Goal: Transaction & Acquisition: Obtain resource

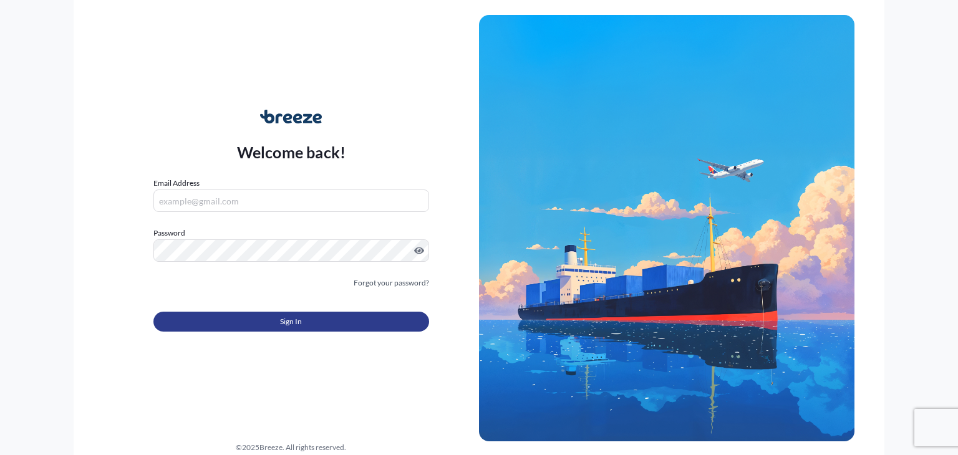
type input "[EMAIL_ADDRESS][DOMAIN_NAME]"
click at [329, 320] on button "Sign In" at bounding box center [291, 322] width 276 height 20
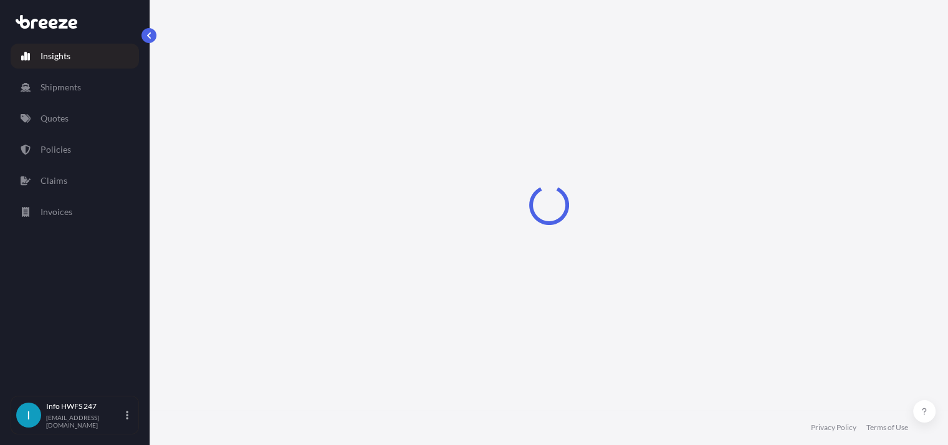
select select "2025"
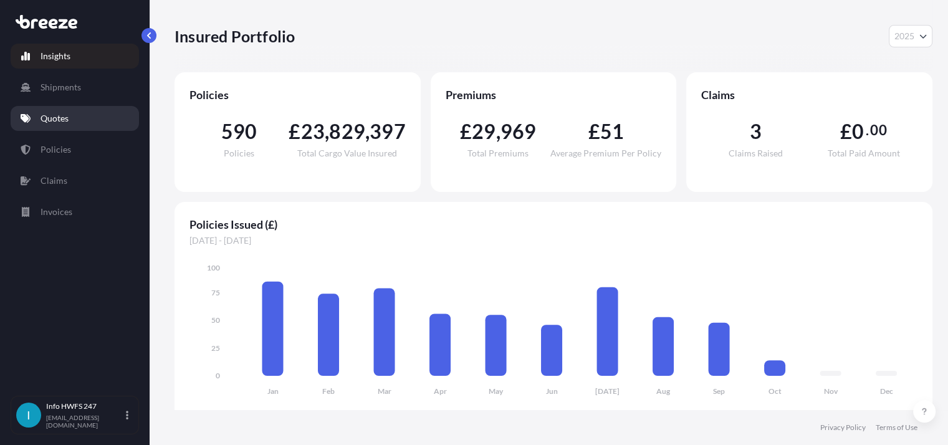
click at [60, 113] on p "Quotes" at bounding box center [55, 118] width 28 height 12
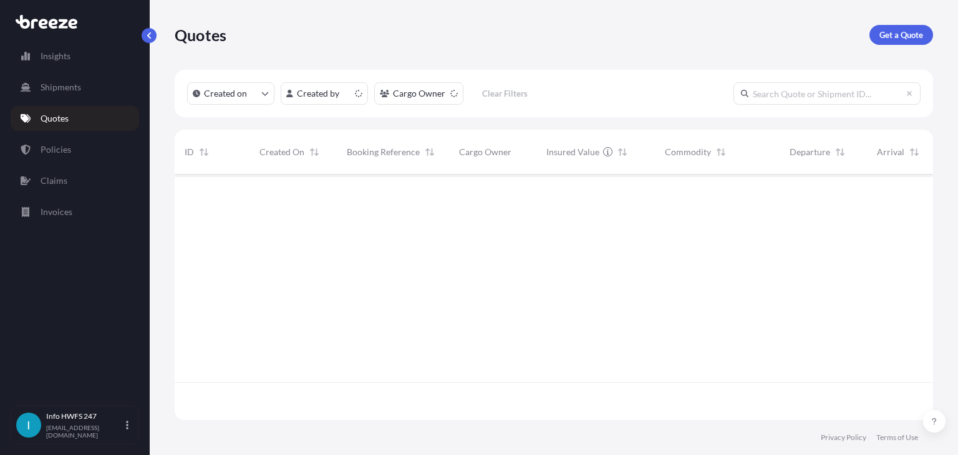
scroll to position [243, 748]
click at [903, 30] on p "Get a Quote" at bounding box center [901, 35] width 44 height 12
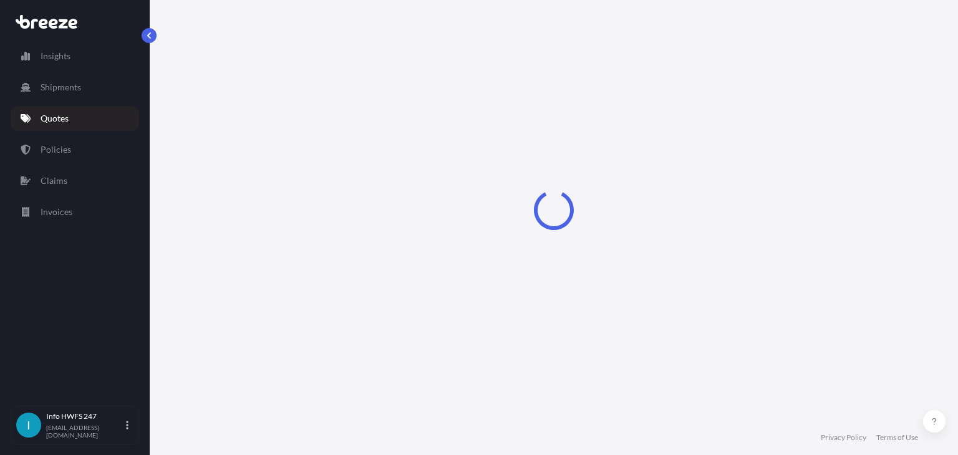
select select "Road"
select select "Air"
select select "1"
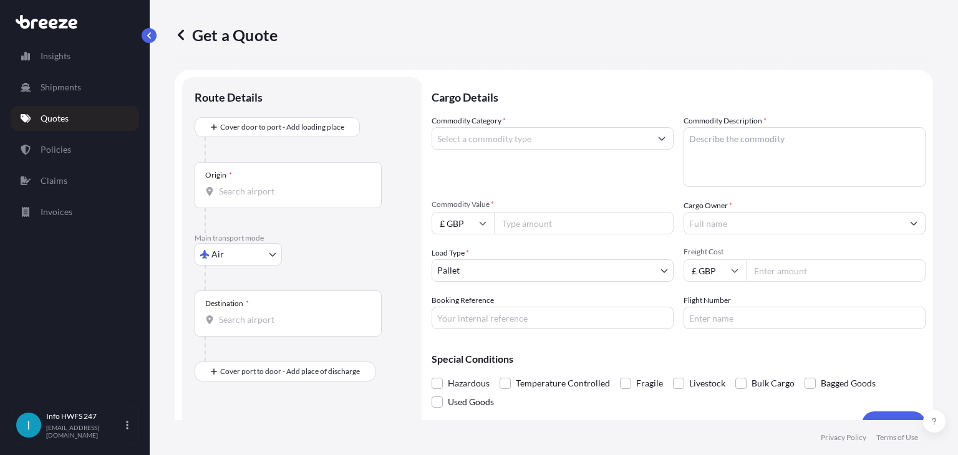
scroll to position [20, 0]
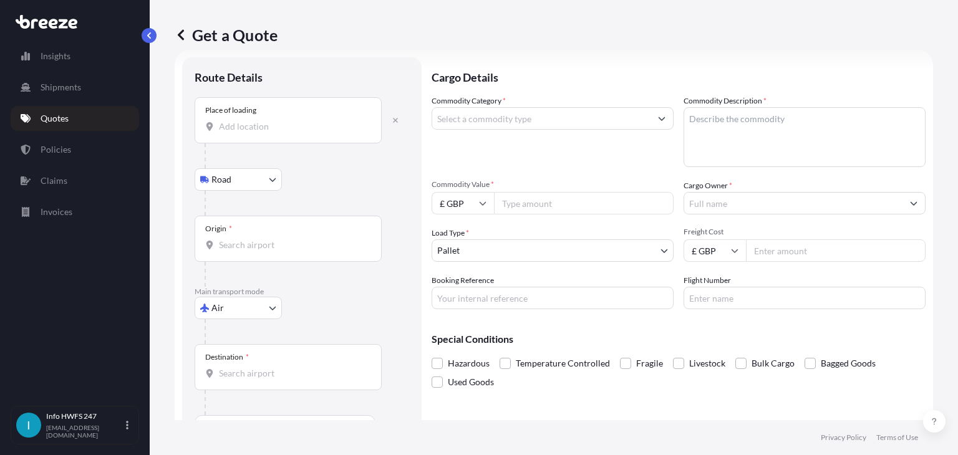
click at [262, 306] on body "Insights Shipments Quotes Policies Claims Invoices I Info HWFS 247 [EMAIL_ADDRE…" at bounding box center [479, 227] width 958 height 455
click at [237, 387] on span "Road" at bounding box center [228, 384] width 20 height 12
select select "Road"
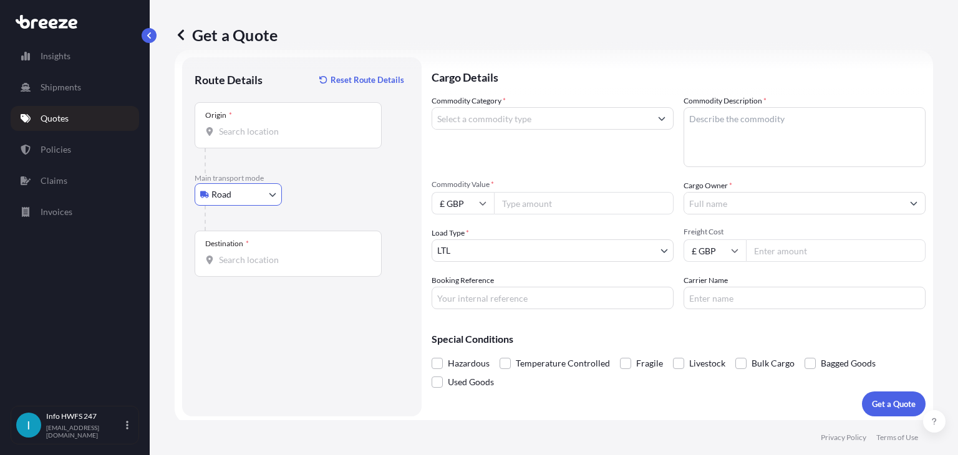
click at [252, 130] on input "Origin *" at bounding box center [292, 131] width 147 height 12
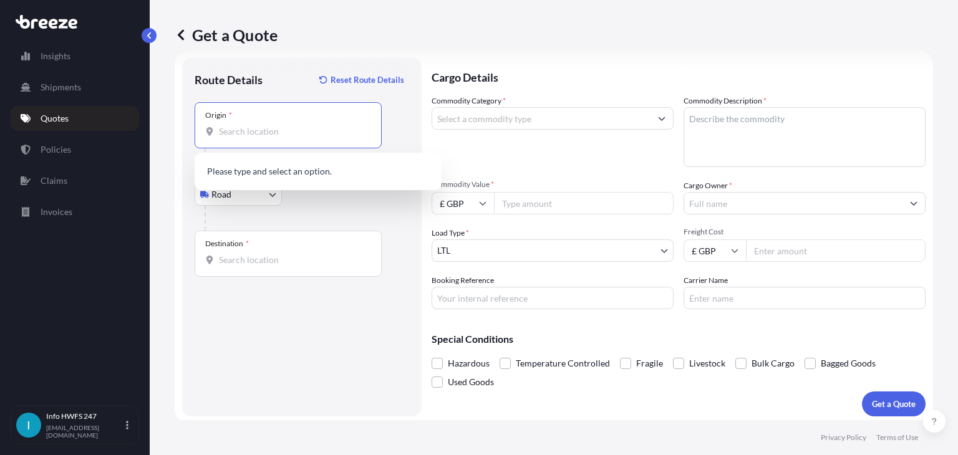
click at [252, 130] on input "Origin *" at bounding box center [292, 131] width 147 height 12
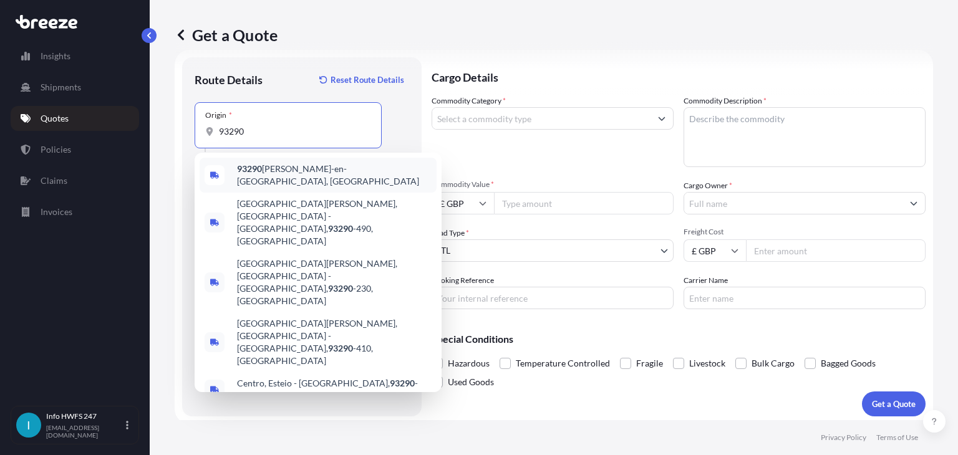
click at [282, 162] on div "93290 [PERSON_NAME]-en-[GEOGRAPHIC_DATA], [GEOGRAPHIC_DATA]" at bounding box center [318, 175] width 237 height 35
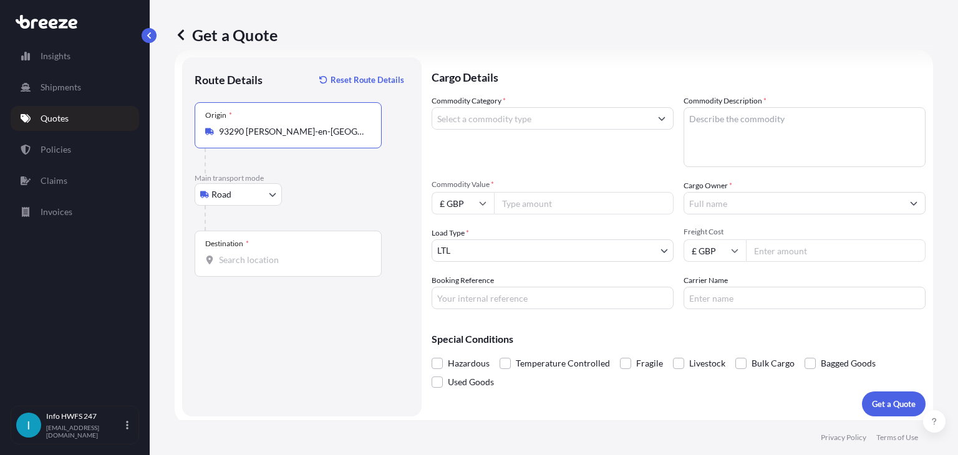
type input "93290 [PERSON_NAME]-en-[GEOGRAPHIC_DATA], [GEOGRAPHIC_DATA]"
click at [278, 264] on input "Destination *" at bounding box center [292, 260] width 147 height 12
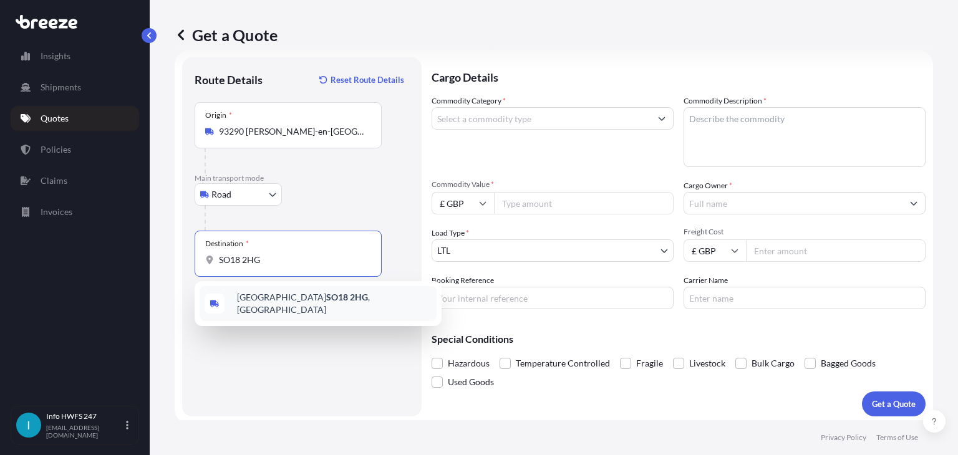
click at [296, 307] on div "Southampton SO18 2HG , [GEOGRAPHIC_DATA]" at bounding box center [318, 303] width 237 height 35
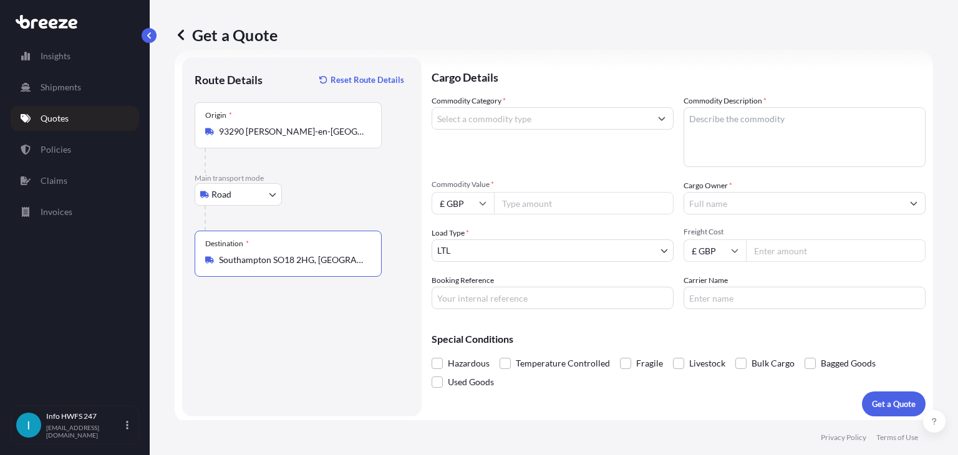
type input "Southampton SO18 2HG, [GEOGRAPHIC_DATA]"
click at [569, 125] on input "Commodity Category *" at bounding box center [541, 118] width 218 height 22
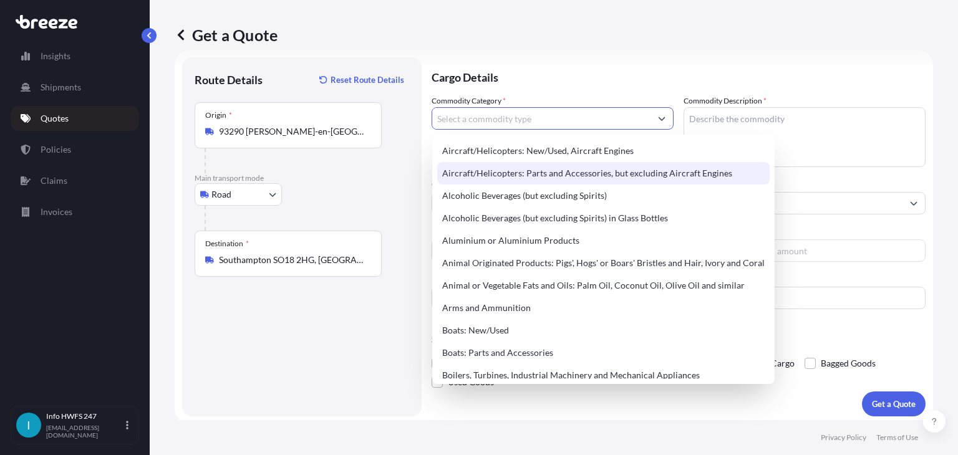
click at [571, 171] on div "Aircraft/Helicopters: Parts and Accessories, but excluding Aircraft Engines" at bounding box center [603, 173] width 332 height 22
type input "Aircraft/Helicopters: Parts and Accessories, but excluding Aircraft Engines"
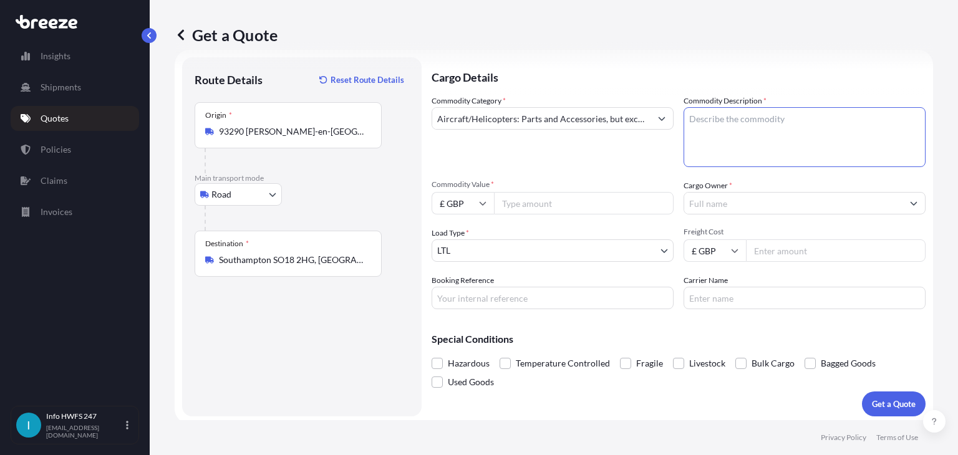
click at [761, 125] on textarea "Commodity Description *" at bounding box center [804, 137] width 242 height 60
click at [779, 117] on textarea "CIVIL AIRCRAFT PARTS - VARIOUS" at bounding box center [804, 137] width 242 height 60
type textarea "CIVIL AIRCRAFT PARTS & TOOLS - VARIOUS"
click at [586, 200] on input "Commodity Value *" at bounding box center [584, 203] width 180 height 22
click at [736, 206] on input "Cargo Owner *" at bounding box center [793, 203] width 218 height 22
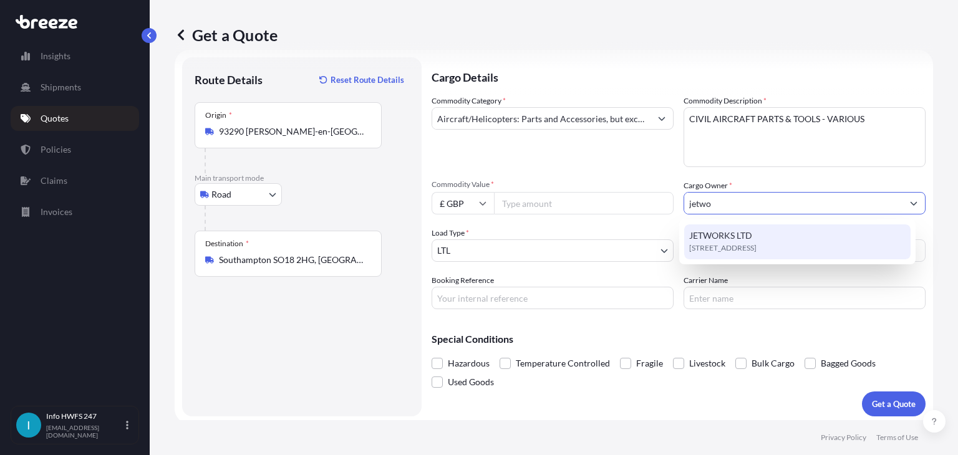
click at [753, 240] on div "[STREET_ADDRESS]" at bounding box center [797, 241] width 226 height 35
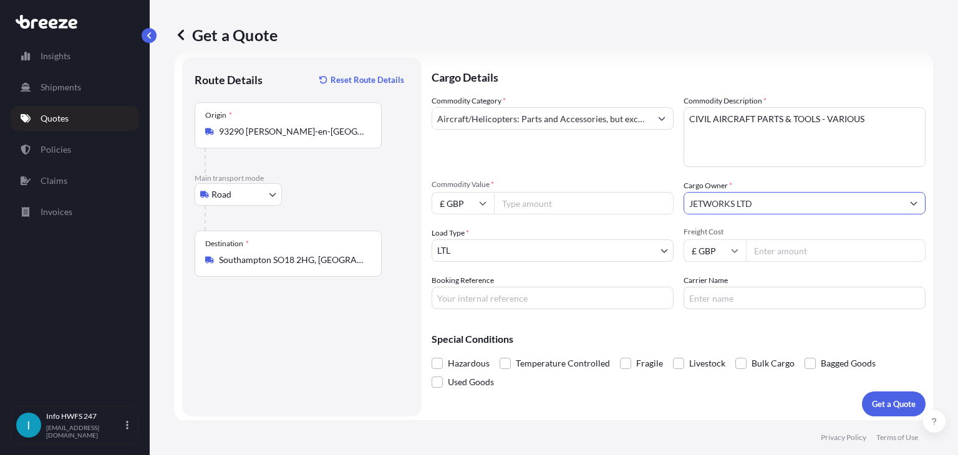
type input "JETWORKS LTD"
click at [561, 205] on input "Commodity Value *" at bounding box center [584, 203] width 180 height 22
click at [588, 200] on input "Commodity Value *" at bounding box center [584, 203] width 180 height 22
type input "47003.66"
click at [656, 255] on body "Insights Shipments Quotes Policies Claims Invoices I Info HWFS 247 [EMAIL_ADDRE…" at bounding box center [479, 227] width 958 height 455
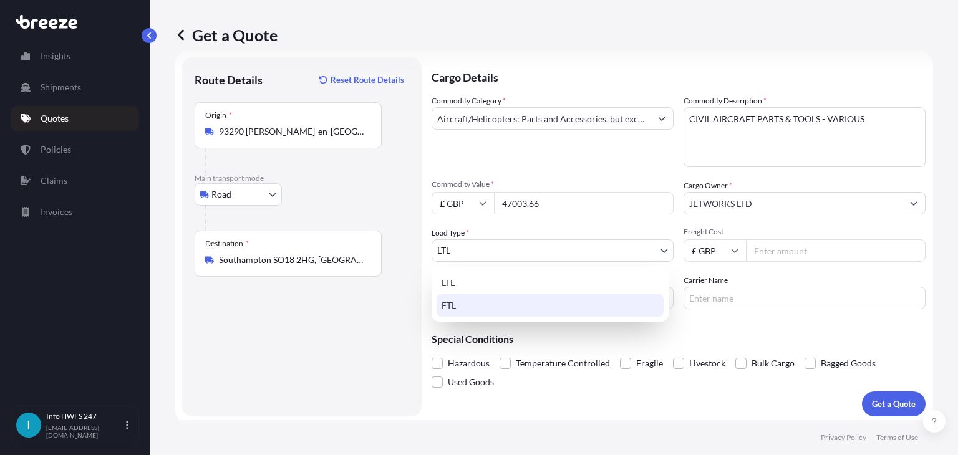
click at [573, 306] on div "FTL" at bounding box center [549, 305] width 227 height 22
select select "2"
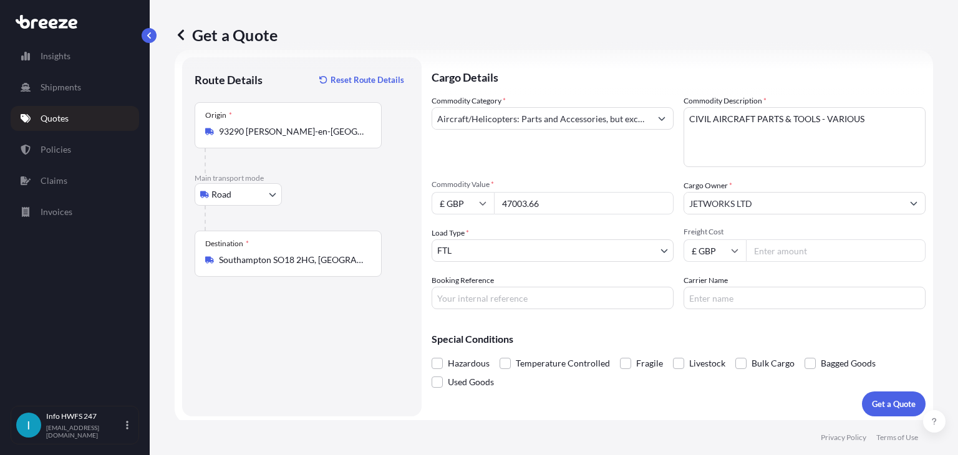
click at [783, 245] on input "Freight Cost" at bounding box center [836, 250] width 180 height 22
type input "1"
type input "2500"
click at [552, 294] on input "Booking Reference" at bounding box center [552, 298] width 242 height 22
click at [515, 297] on input "Booking Reference" at bounding box center [552, 298] width 242 height 22
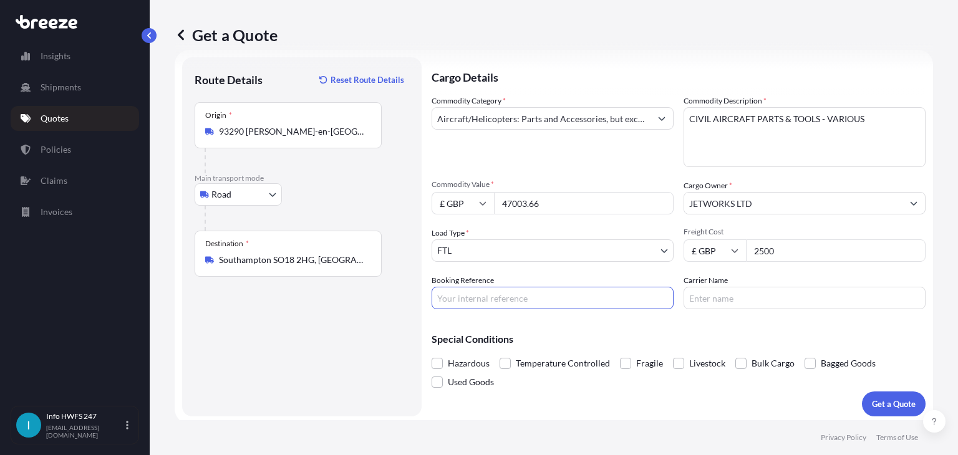
paste input "HI167969"
type input "HI167969"
drag, startPoint x: 805, startPoint y: 248, endPoint x: 494, endPoint y: 206, distance: 313.2
click at [494, 206] on div "Commodity Category * Aircraft/Helicopters: Parts and Accessories, but excluding…" at bounding box center [678, 202] width 494 height 214
click at [718, 296] on input "Carrier Name" at bounding box center [804, 298] width 242 height 22
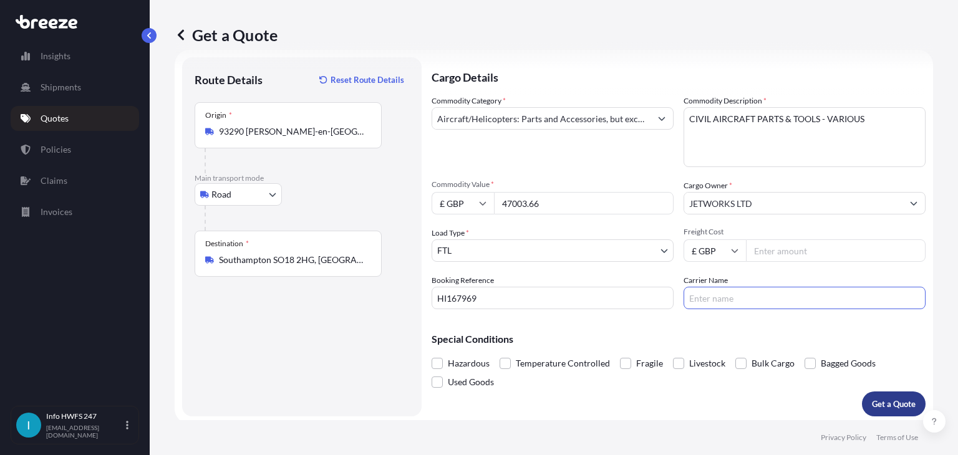
click at [888, 401] on p "Get a Quote" at bounding box center [894, 404] width 44 height 12
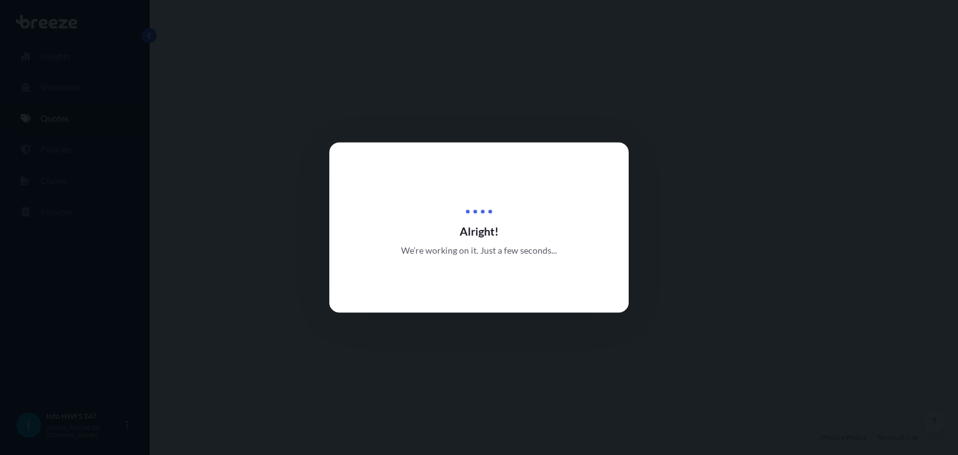
select select "Road"
select select "2"
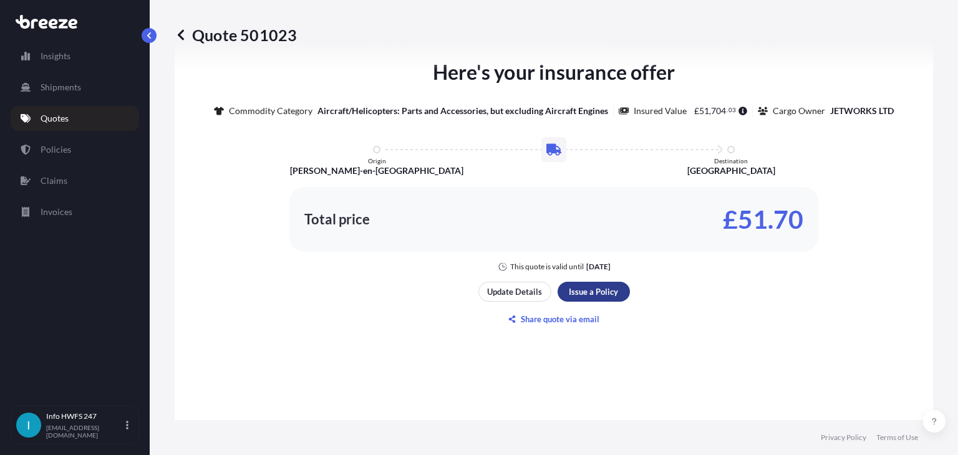
scroll to position [1542, 0]
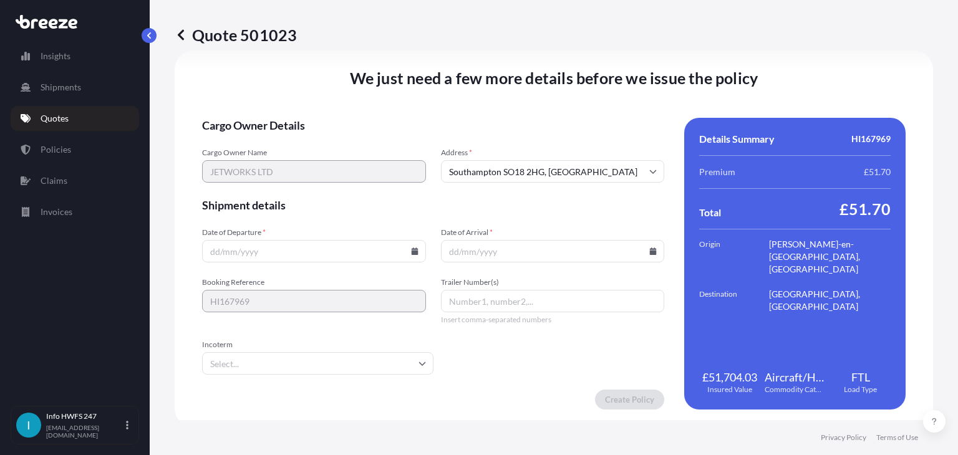
click at [342, 253] on input "Date of Departure *" at bounding box center [314, 251] width 224 height 22
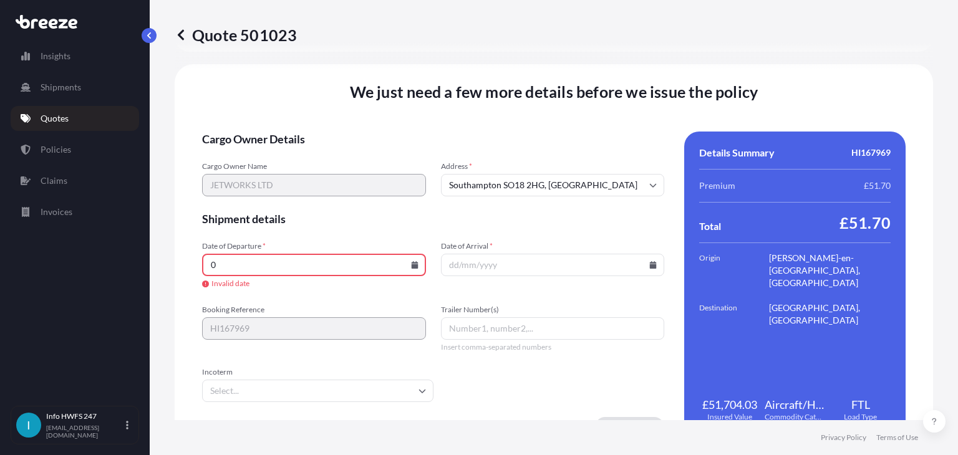
scroll to position [1556, 0]
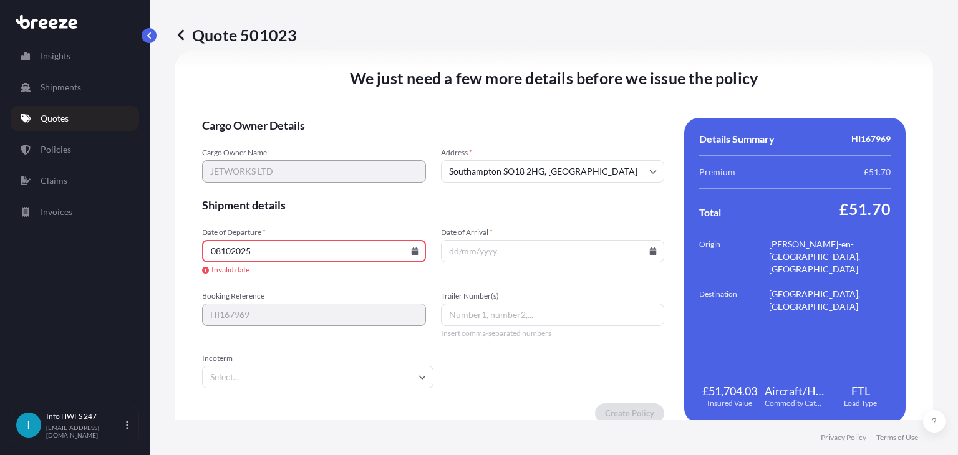
click at [496, 240] on input "Date of Arrival *" at bounding box center [553, 251] width 224 height 22
click at [411, 248] on icon at bounding box center [414, 251] width 7 height 7
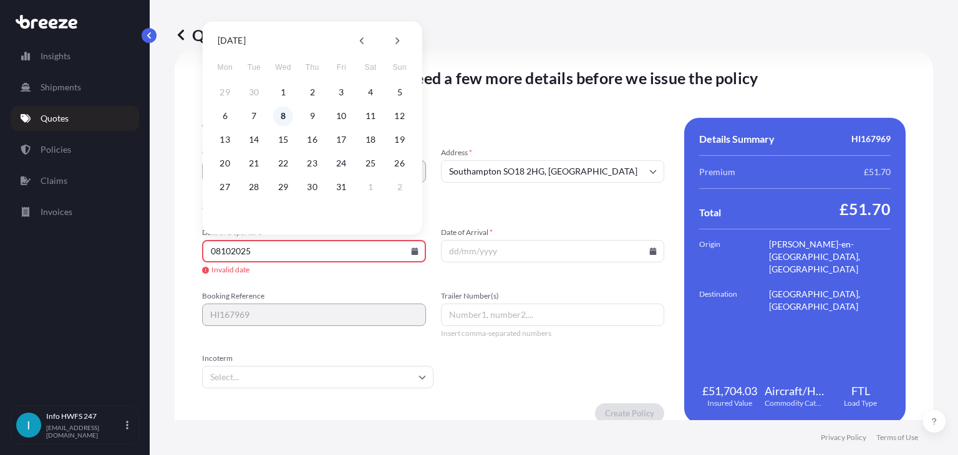
click at [280, 113] on button "8" at bounding box center [283, 116] width 20 height 20
type input "[DATE]"
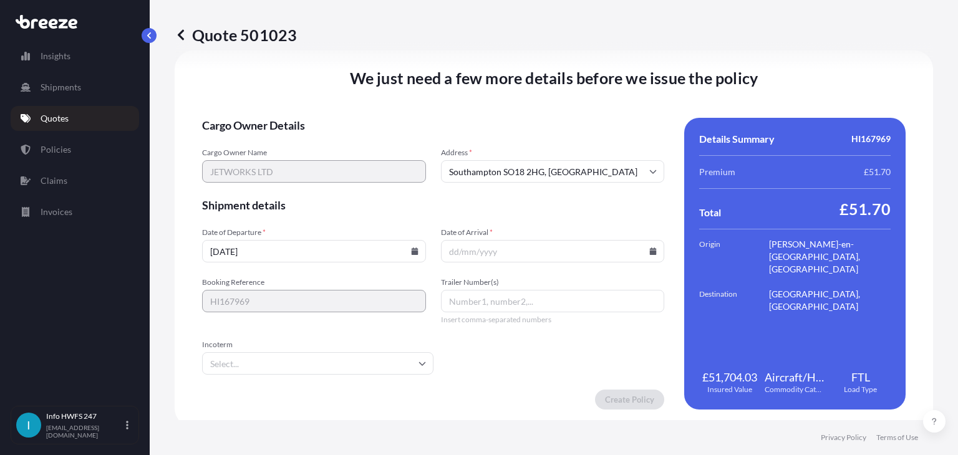
click at [490, 265] on form "Cargo Owner Details Cargo Owner Name JETWORKS LTD Address * [GEOGRAPHIC_DATA] S…" at bounding box center [433, 264] width 462 height 292
click at [492, 255] on input "Date of Arrival *" at bounding box center [553, 251] width 224 height 22
click at [653, 249] on input "Date of Arrival *" at bounding box center [553, 251] width 224 height 22
click at [650, 251] on icon at bounding box center [653, 251] width 7 height 7
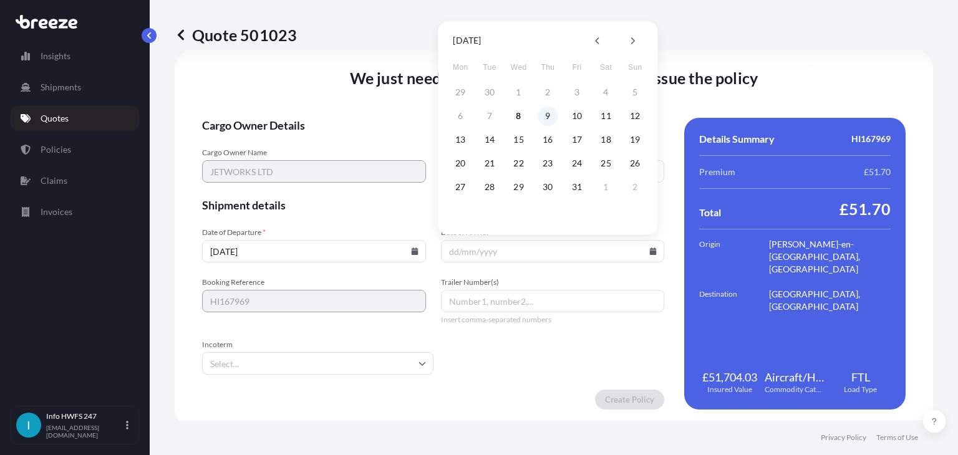
click at [548, 115] on button "9" at bounding box center [547, 116] width 20 height 20
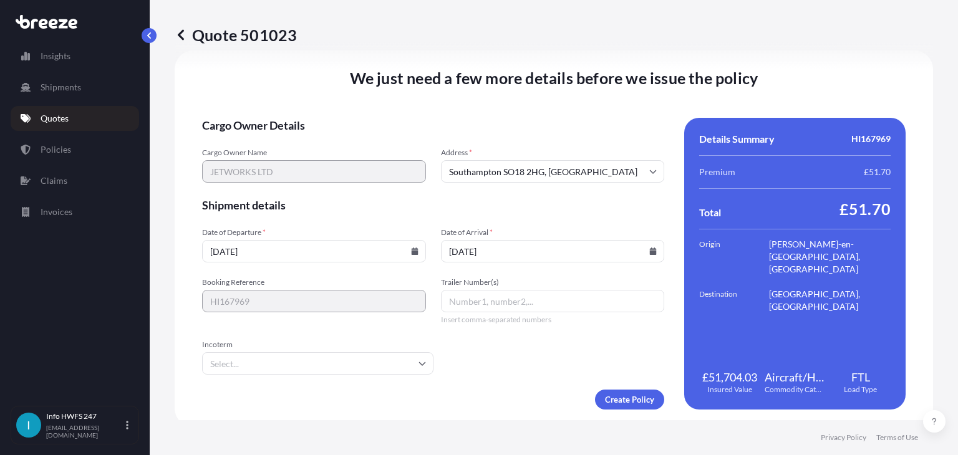
type input "[DATE]"
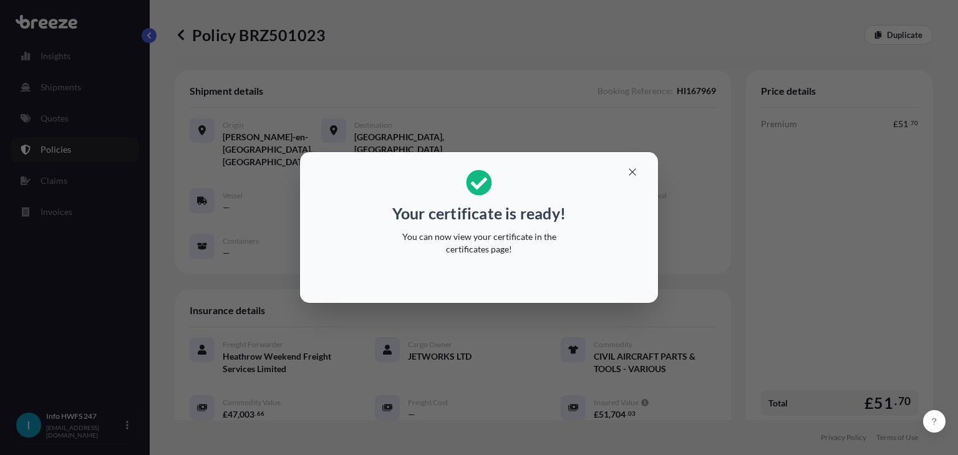
click at [549, 337] on div "Your certificate is ready! You can now view your certificate in the certificate…" at bounding box center [479, 227] width 958 height 455
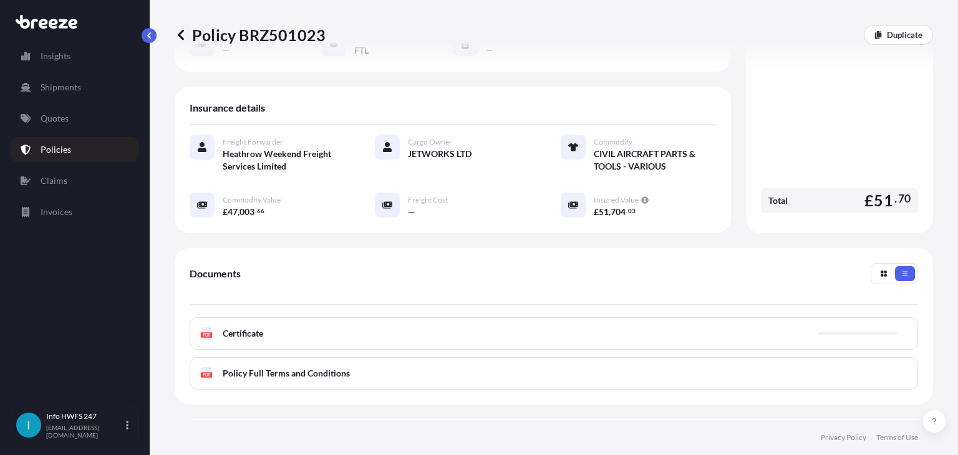
scroll to position [287, 0]
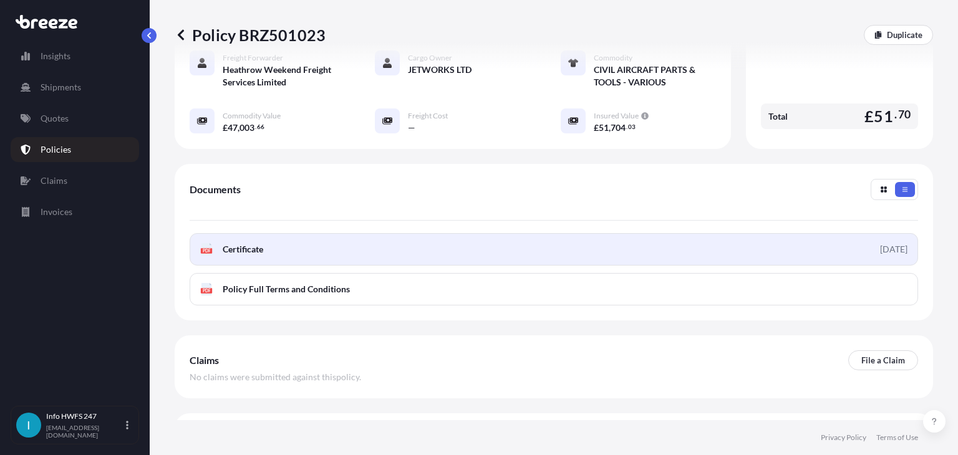
click at [347, 238] on link "PDF Certificate [DATE]" at bounding box center [554, 249] width 728 height 32
